Goal: Task Accomplishment & Management: Use online tool/utility

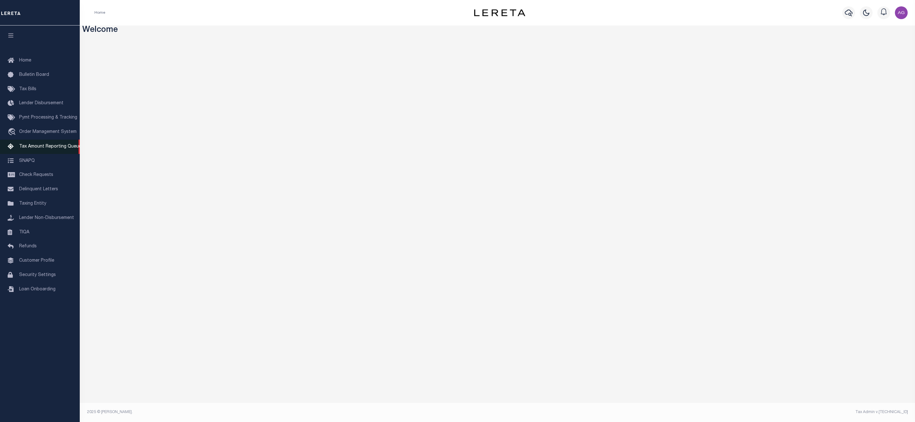
click at [40, 149] on span "Tax Amount Reporting Queue" at bounding box center [50, 147] width 62 height 4
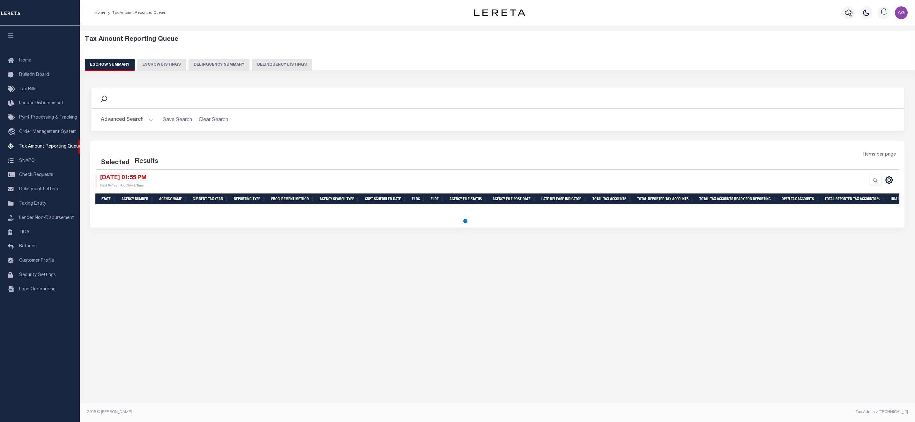
select select "100"
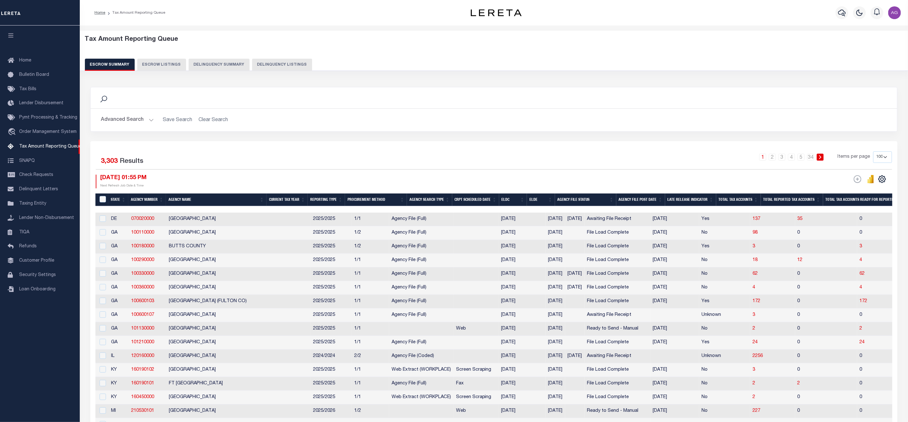
click at [222, 67] on button "Delinquency Summary" at bounding box center [219, 65] width 61 height 12
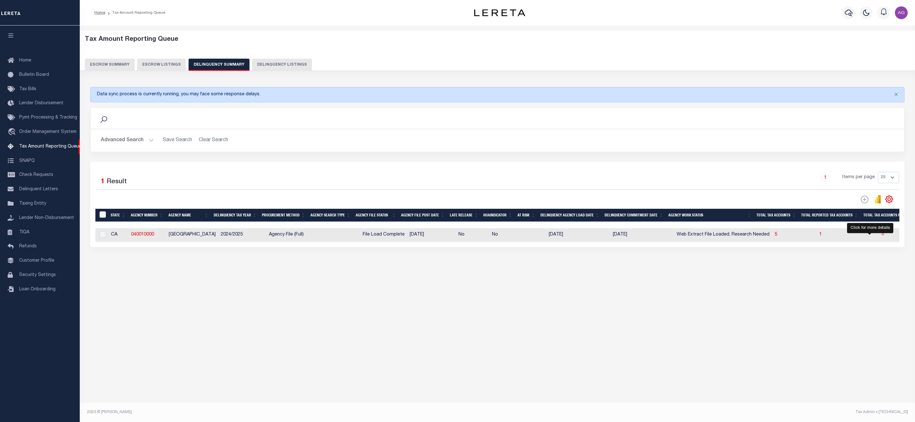
click at [881, 237] on span "4" at bounding box center [882, 235] width 3 height 4
select select "100"
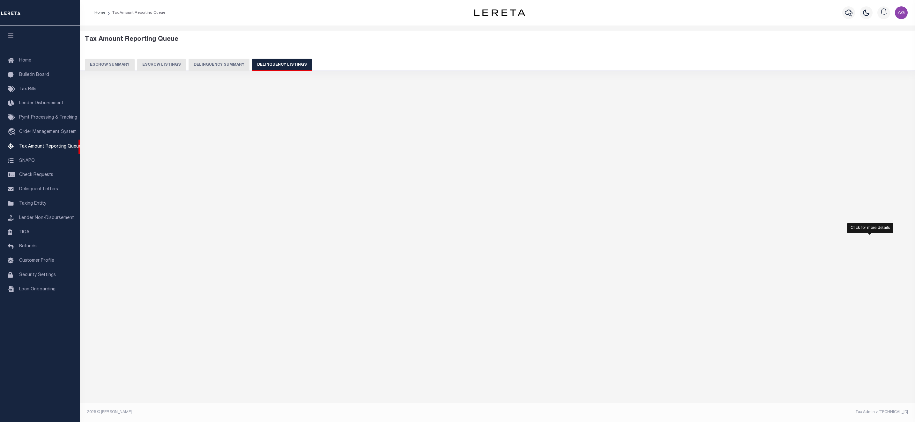
select select "100"
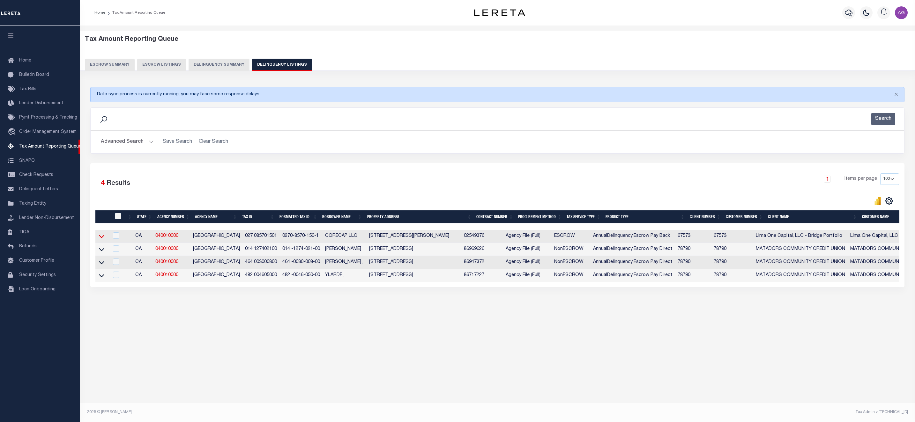
click at [101, 239] on icon at bounding box center [101, 236] width 5 height 7
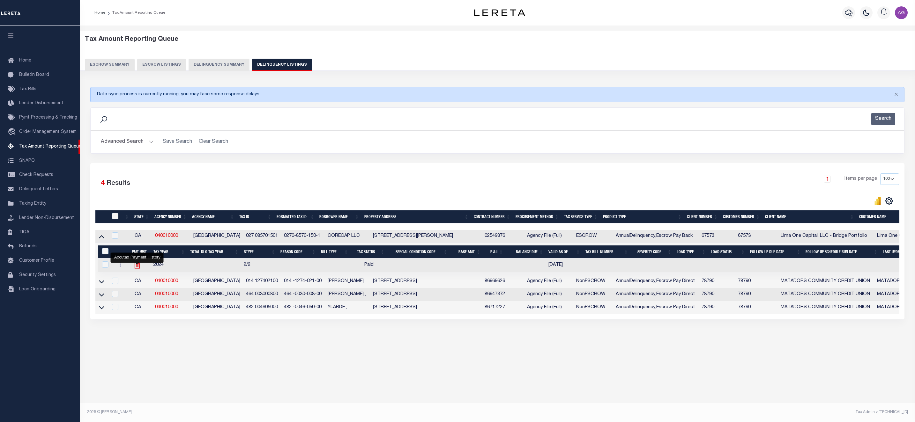
click at [136, 270] on icon "" at bounding box center [137, 265] width 8 height 8
checkbox input "true"
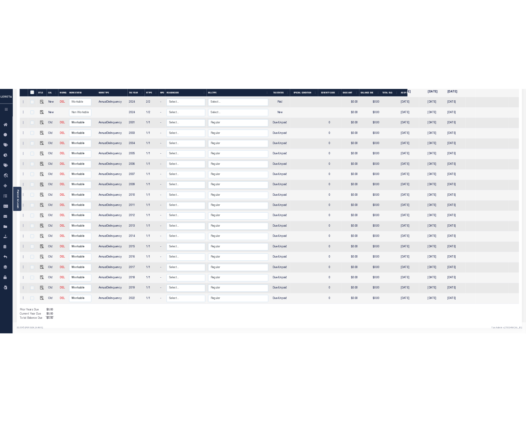
scroll to position [145, 0]
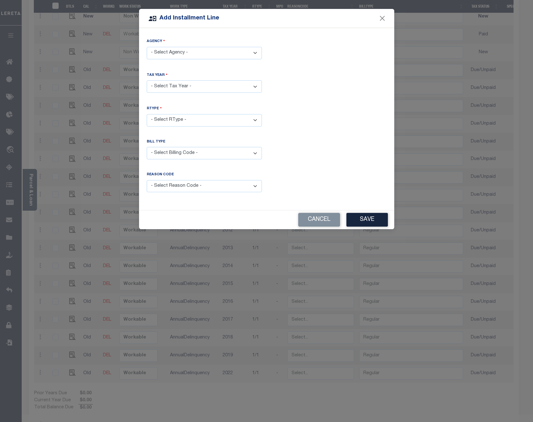
click at [242, 178] on div "Reason Code" at bounding box center [204, 176] width 115 height 8
click at [242, 181] on select "- Select Reason Code - Payment Reversal Taxable Value Change Assessment Change …" at bounding box center [204, 186] width 115 height 12
click at [351, 132] on div "RType - Select RType -" at bounding box center [266, 121] width 249 height 31
click at [325, 220] on button "Cancel" at bounding box center [319, 220] width 42 height 14
